Goal: Browse casually

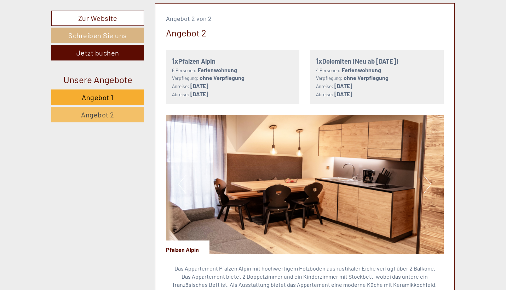
scroll to position [1077, 0]
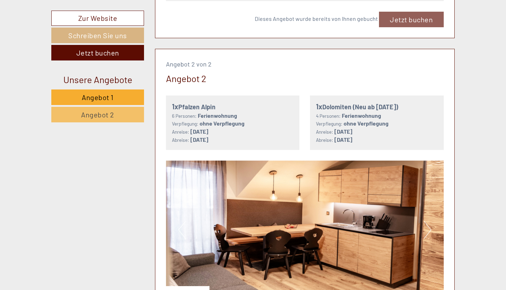
click at [425, 224] on button "Next" at bounding box center [427, 230] width 7 height 18
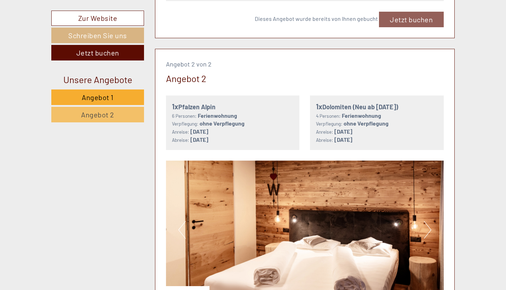
click at [425, 224] on button "Next" at bounding box center [427, 230] width 7 height 18
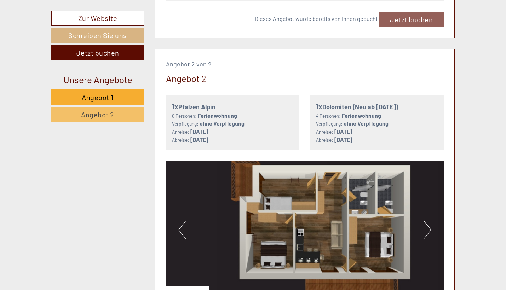
click at [425, 224] on button "Next" at bounding box center [427, 230] width 7 height 18
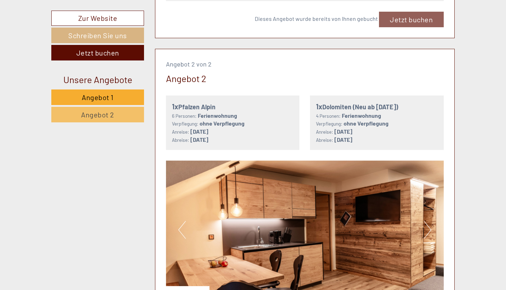
click at [425, 224] on button "Next" at bounding box center [427, 230] width 7 height 18
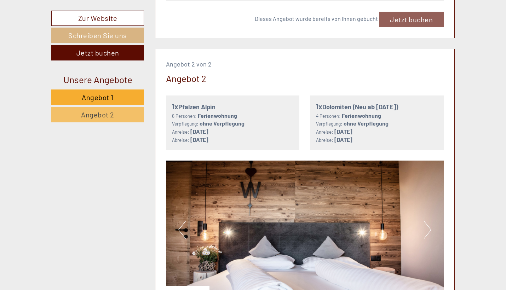
click at [425, 224] on button "Next" at bounding box center [427, 230] width 7 height 18
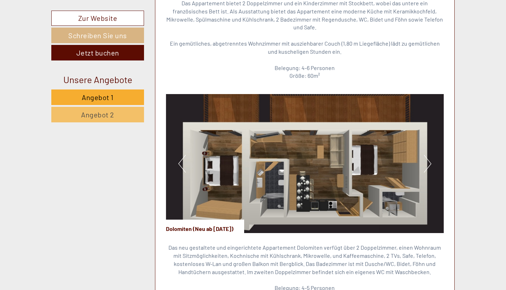
scroll to position [1407, 0]
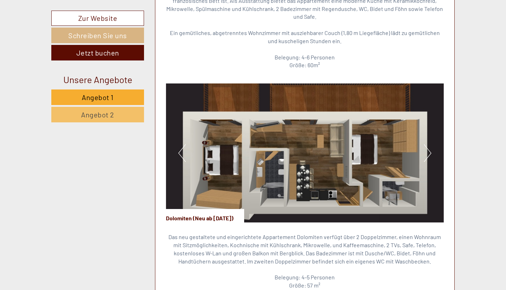
click at [431, 144] on button "Next" at bounding box center [427, 153] width 7 height 18
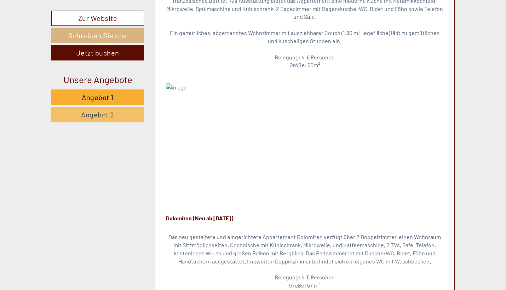
click at [426, 144] on button "Next" at bounding box center [427, 153] width 7 height 18
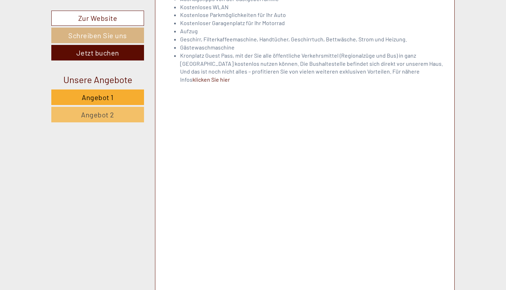
scroll to position [2082, 0]
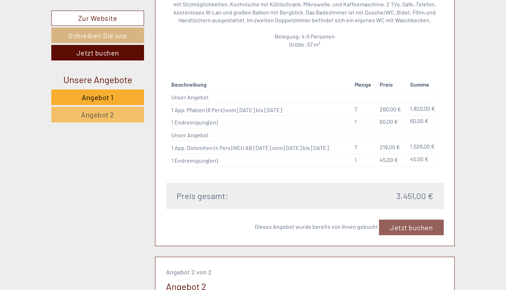
scroll to position [845, 0]
